Goal: Information Seeking & Learning: Find contact information

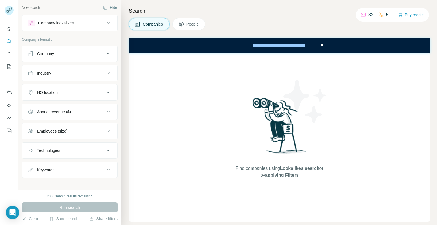
click at [76, 95] on button "HQ location" at bounding box center [69, 93] width 95 height 14
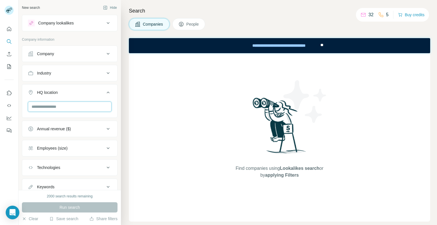
click at [72, 105] on input "text" at bounding box center [70, 107] width 84 height 10
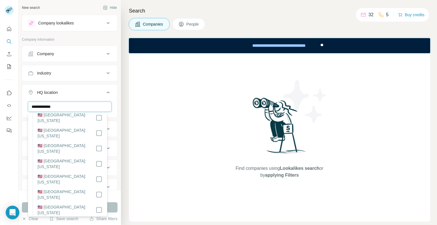
scroll to position [28, 0]
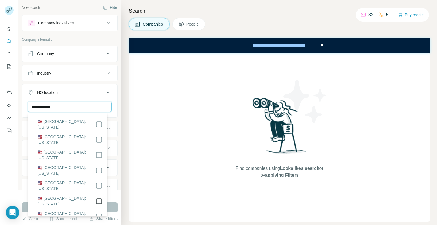
type input "**********"
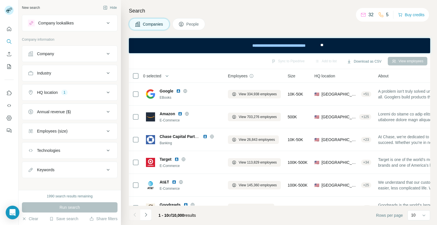
click at [73, 107] on button "Annual revenue ($)" at bounding box center [69, 112] width 95 height 14
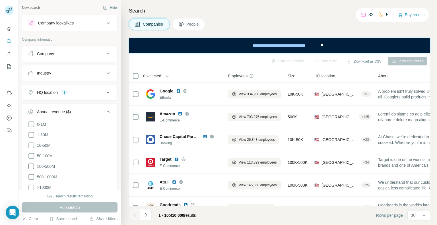
scroll to position [28, 0]
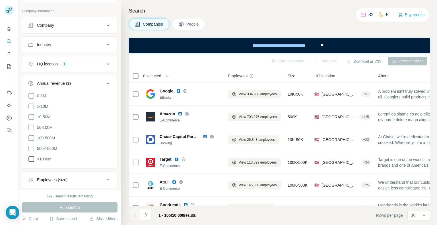
drag, startPoint x: 32, startPoint y: 148, endPoint x: 32, endPoint y: 156, distance: 8.0
click at [32, 149] on icon at bounding box center [31, 148] width 7 height 7
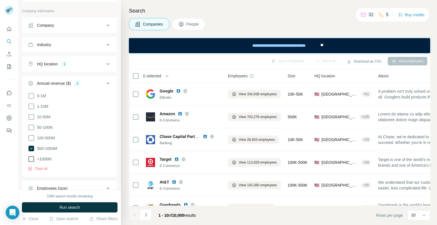
click at [32, 157] on icon at bounding box center [31, 159] width 7 height 7
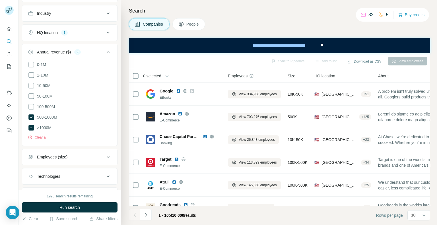
scroll to position [85, 0]
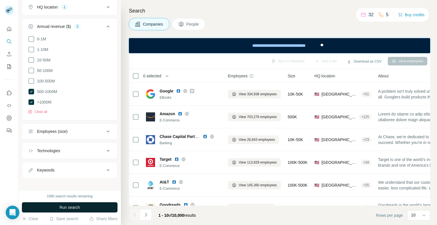
click at [61, 207] on span "Run search" at bounding box center [69, 208] width 20 height 6
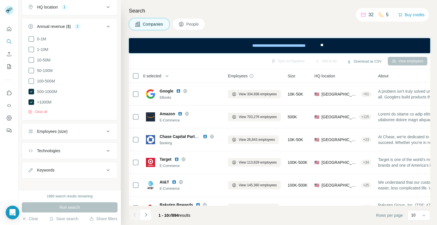
click at [187, 25] on span "People" at bounding box center [192, 24] width 13 height 6
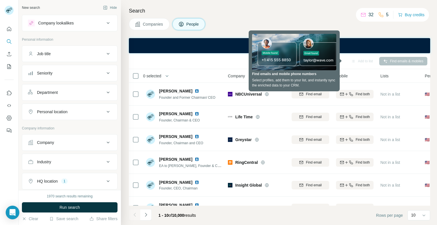
click at [105, 53] on icon at bounding box center [108, 53] width 7 height 7
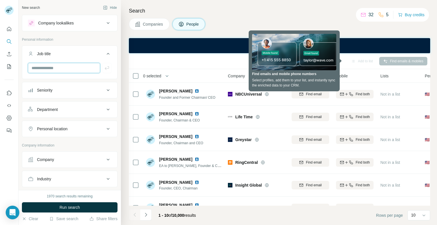
click at [86, 68] on input "text" at bounding box center [64, 68] width 72 height 10
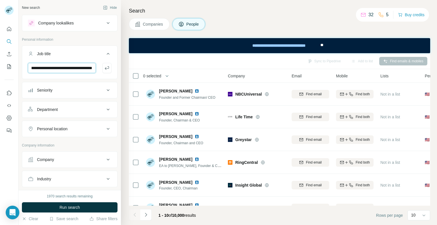
scroll to position [0, 180]
type input "**********"
click at [104, 67] on icon "button" at bounding box center [107, 68] width 6 height 6
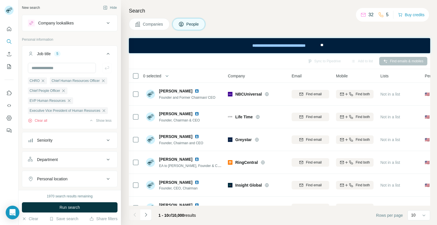
click at [85, 143] on div "Seniority" at bounding box center [66, 140] width 77 height 6
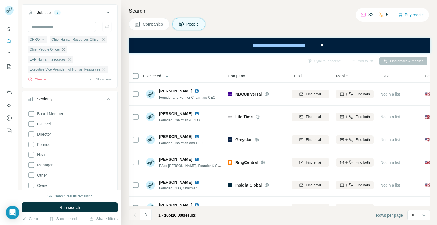
scroll to position [57, 0]
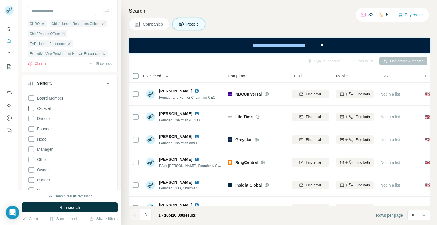
click at [48, 111] on span "C-Level" at bounding box center [43, 109] width 16 height 6
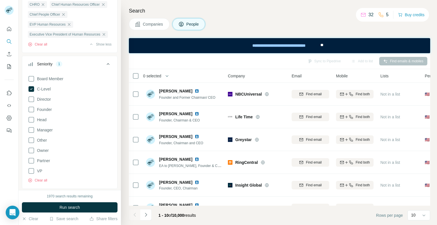
scroll to position [85, 0]
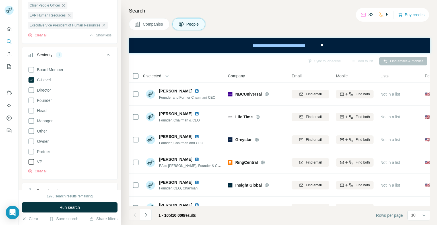
click at [41, 165] on span "VP" at bounding box center [39, 162] width 8 height 6
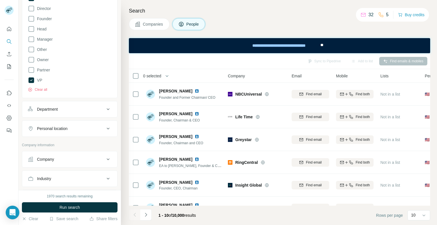
scroll to position [171, 0]
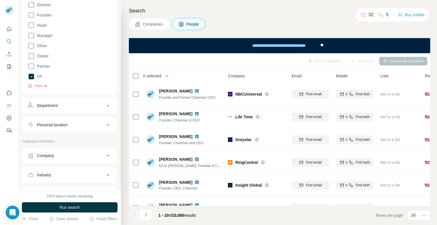
click at [89, 108] on div "Department" at bounding box center [66, 106] width 77 height 6
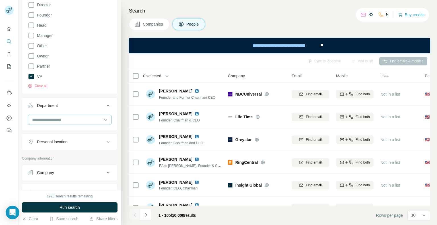
click at [80, 123] on input at bounding box center [67, 120] width 70 height 6
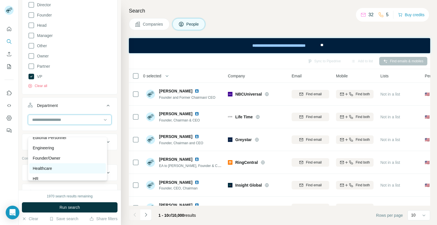
scroll to position [85, 0]
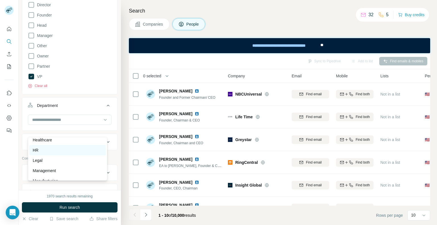
click at [44, 150] on div "HR" at bounding box center [68, 150] width 70 height 6
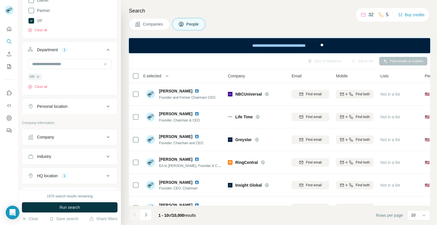
scroll to position [228, 0]
click at [80, 108] on div "Personal location" at bounding box center [66, 105] width 77 height 6
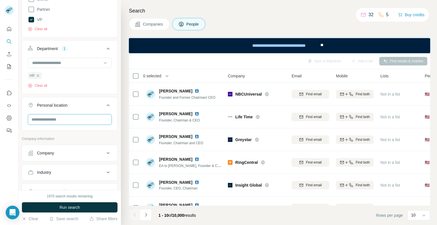
click at [75, 125] on input "text" at bounding box center [70, 119] width 84 height 10
type input "**********"
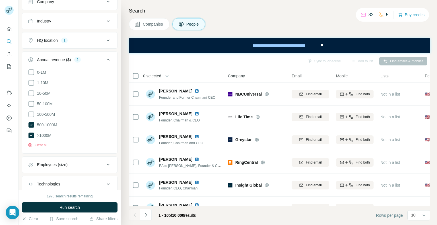
scroll to position [427, 0]
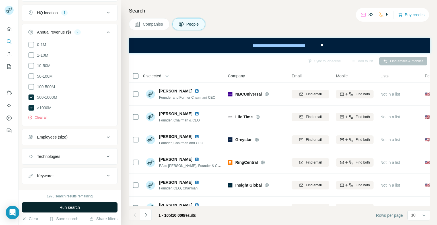
click at [78, 205] on span "Run search" at bounding box center [69, 208] width 20 height 6
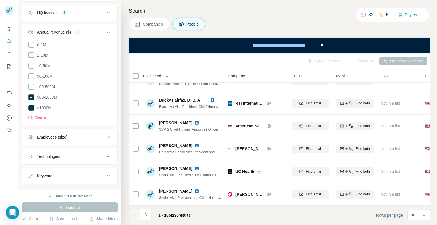
scroll to position [0, 0]
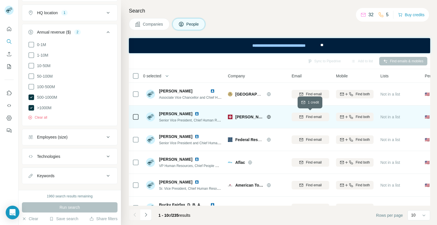
click at [319, 117] on span "Find email" at bounding box center [314, 116] width 16 height 5
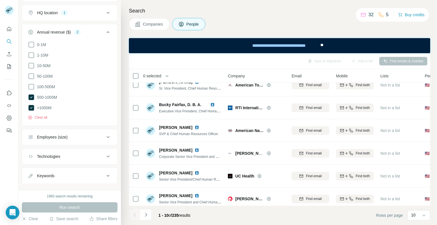
scroll to position [107, 0]
